Goal: Information Seeking & Learning: Learn about a topic

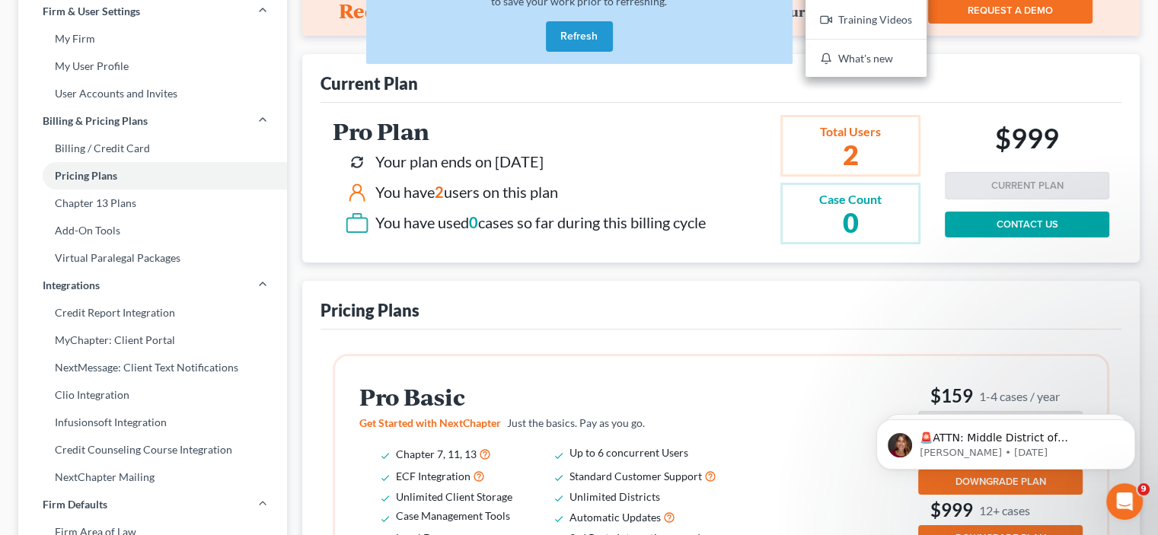
scroll to position [49, 0]
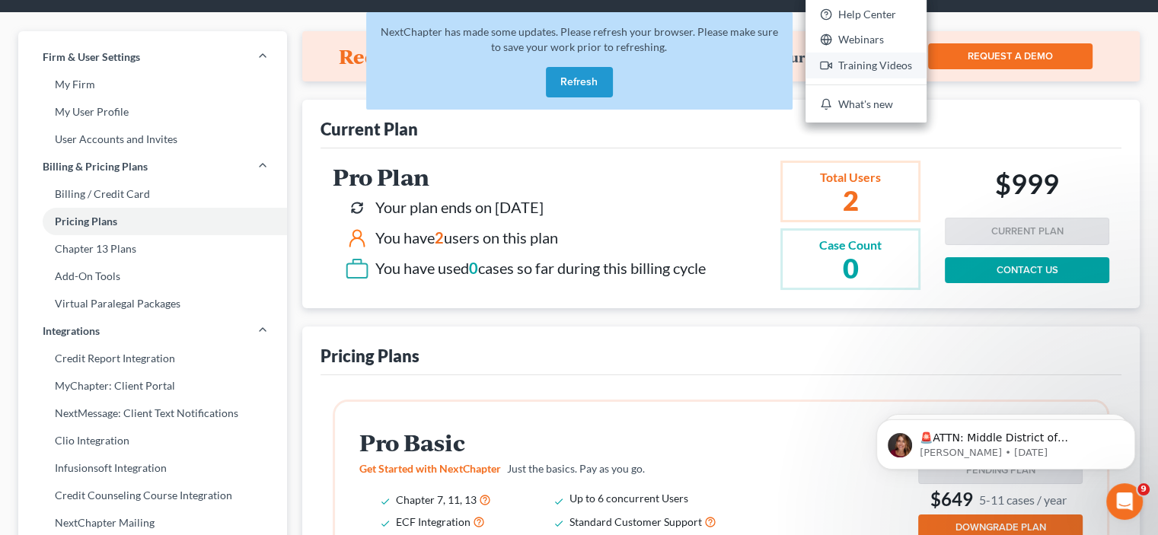
click at [910, 63] on link "Training Videos" at bounding box center [866, 66] width 121 height 26
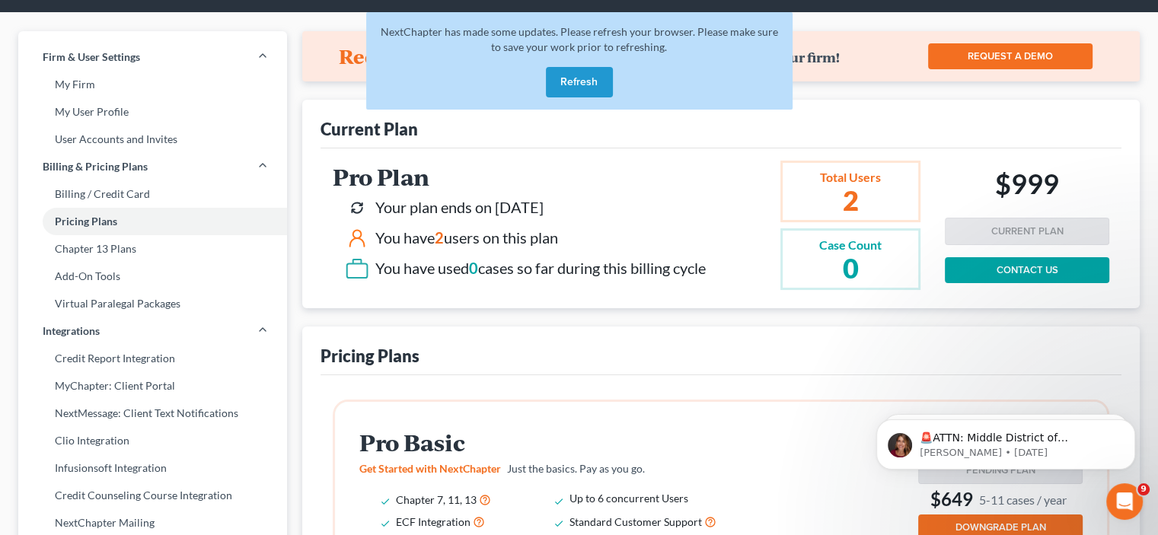
click at [575, 75] on button "Refresh" at bounding box center [579, 82] width 67 height 30
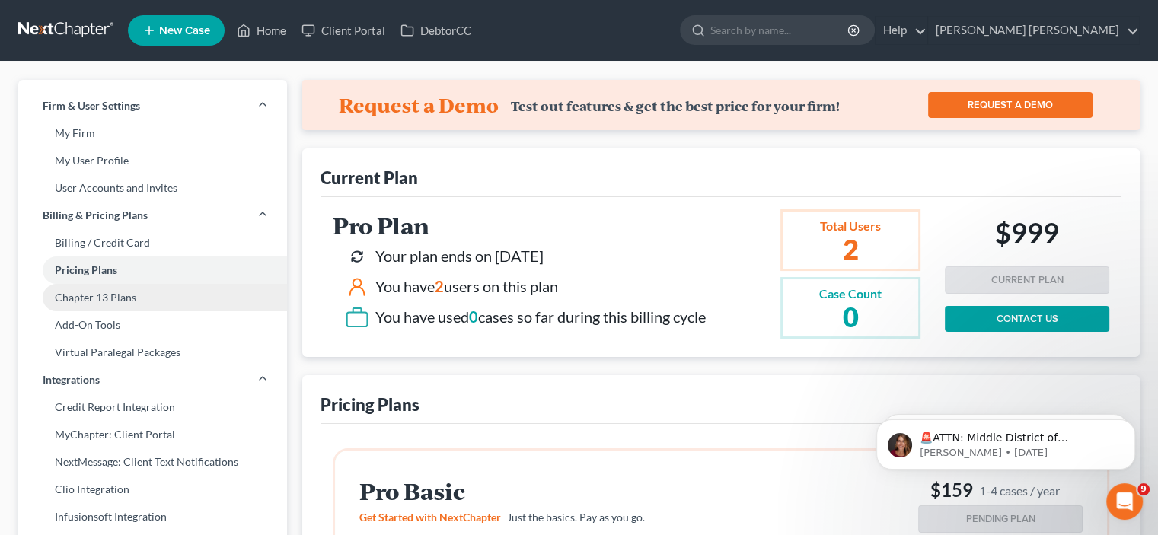
click at [97, 304] on link "Chapter 13 Plans" at bounding box center [152, 297] width 269 height 27
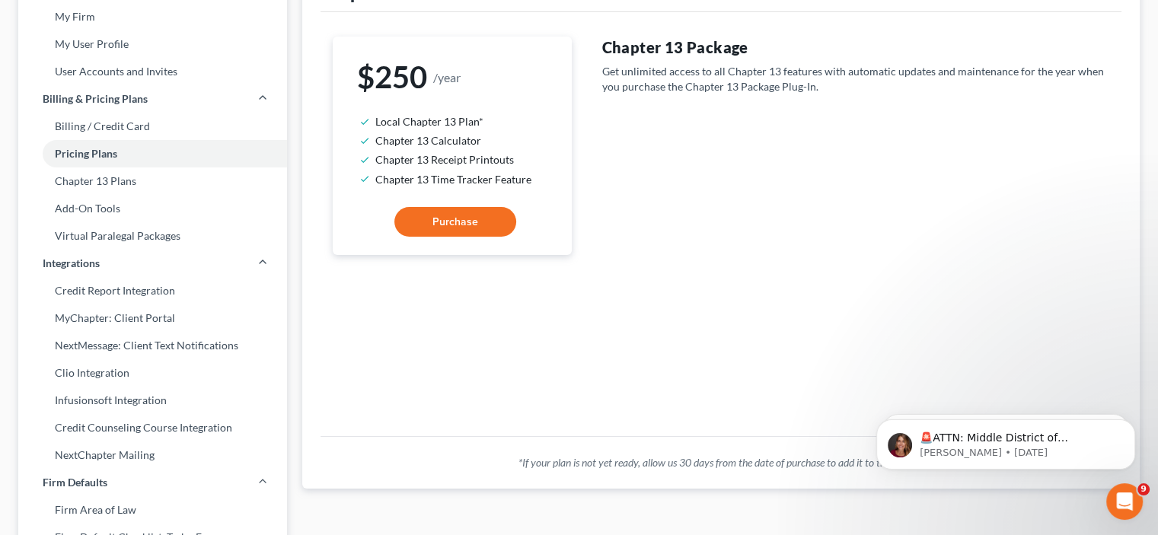
scroll to position [152, 0]
